Goal: Use online tool/utility

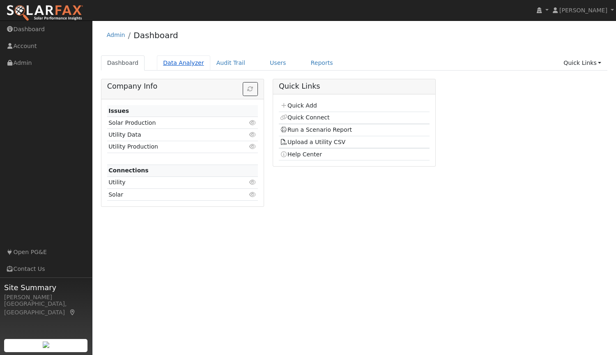
click at [171, 66] on link "Data Analyzer" at bounding box center [183, 62] width 53 height 15
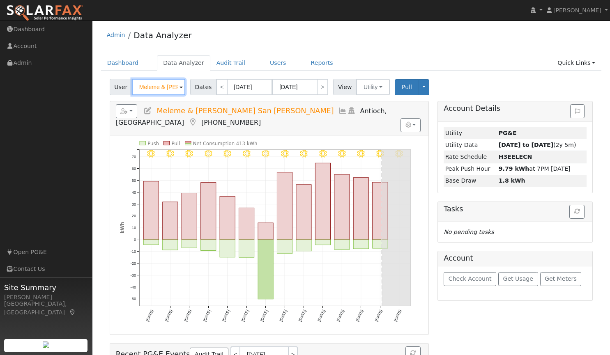
click at [165, 92] on input "Meleme & Greg San Andres" at bounding box center [158, 87] width 53 height 16
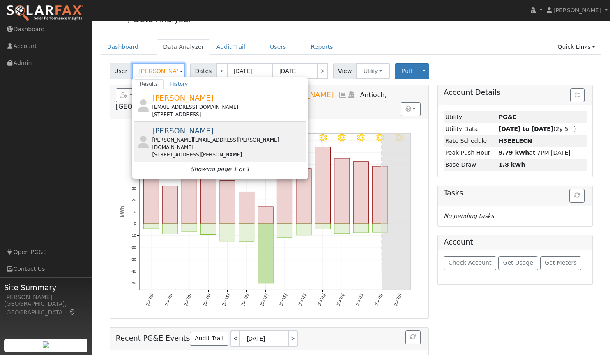
scroll to position [0, 0]
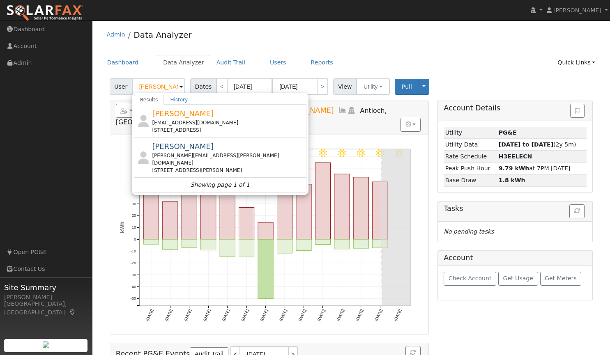
click at [232, 38] on div "Admin Data Analyzer" at bounding box center [351, 36] width 501 height 25
type input "Meleme & Greg San Andres"
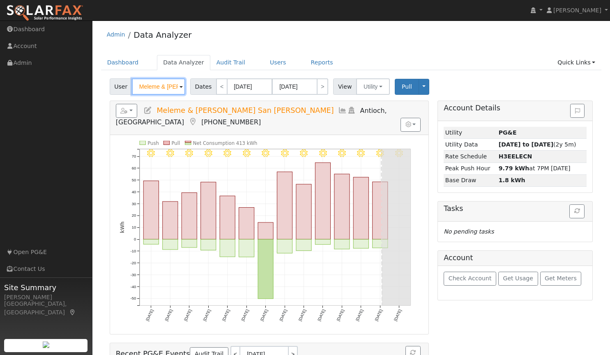
click at [171, 86] on input "Meleme & Greg San Andres" at bounding box center [158, 86] width 53 height 16
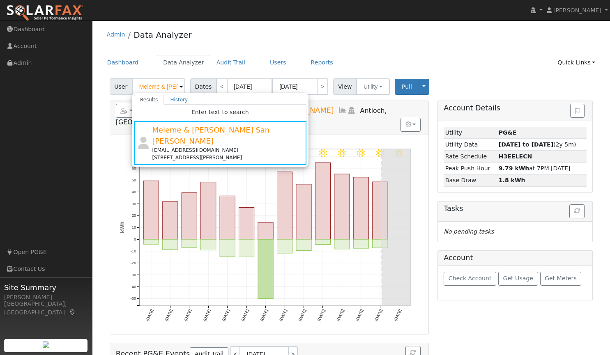
click at [337, 44] on div "Admin Data Analyzer" at bounding box center [351, 36] width 501 height 25
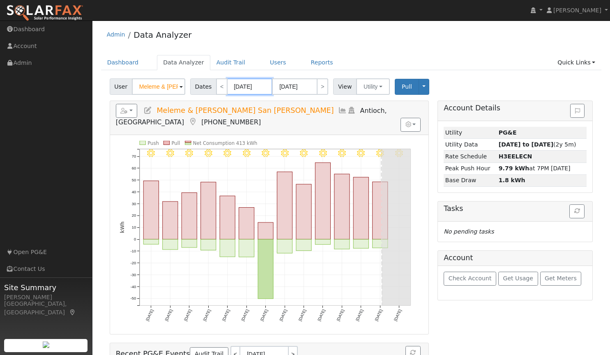
click at [232, 88] on body "installed Tim Tedder Tim Tedder Profile My Company Help Center Terms Of Service…" at bounding box center [305, 233] width 610 height 426
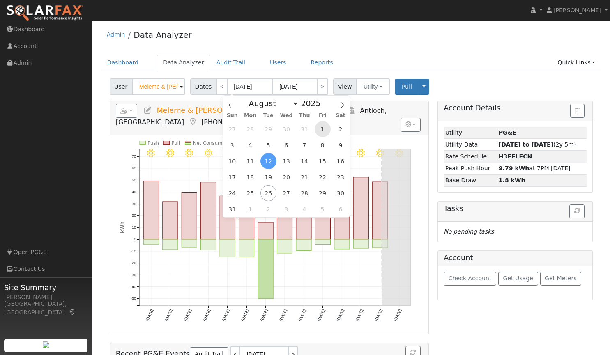
click at [323, 136] on span "1" at bounding box center [323, 129] width 16 height 16
type input "08/01/2025"
type input "08/31/2025"
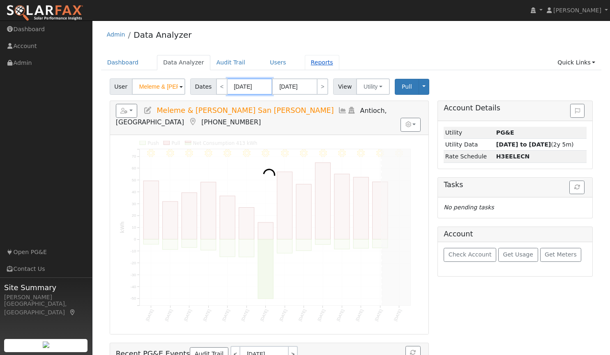
scroll to position [0, 0]
